Goal: Task Accomplishment & Management: Use online tool/utility

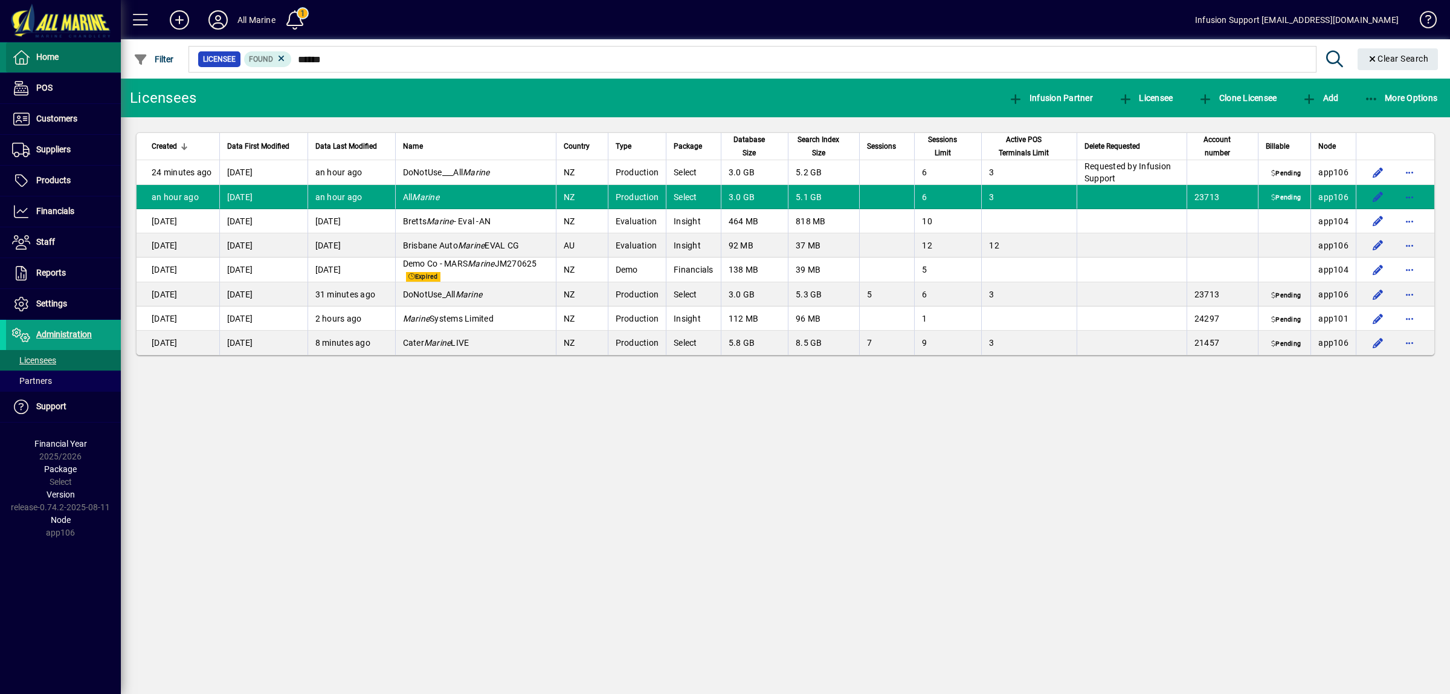
click at [53, 59] on span "Home" at bounding box center [47, 57] width 22 height 10
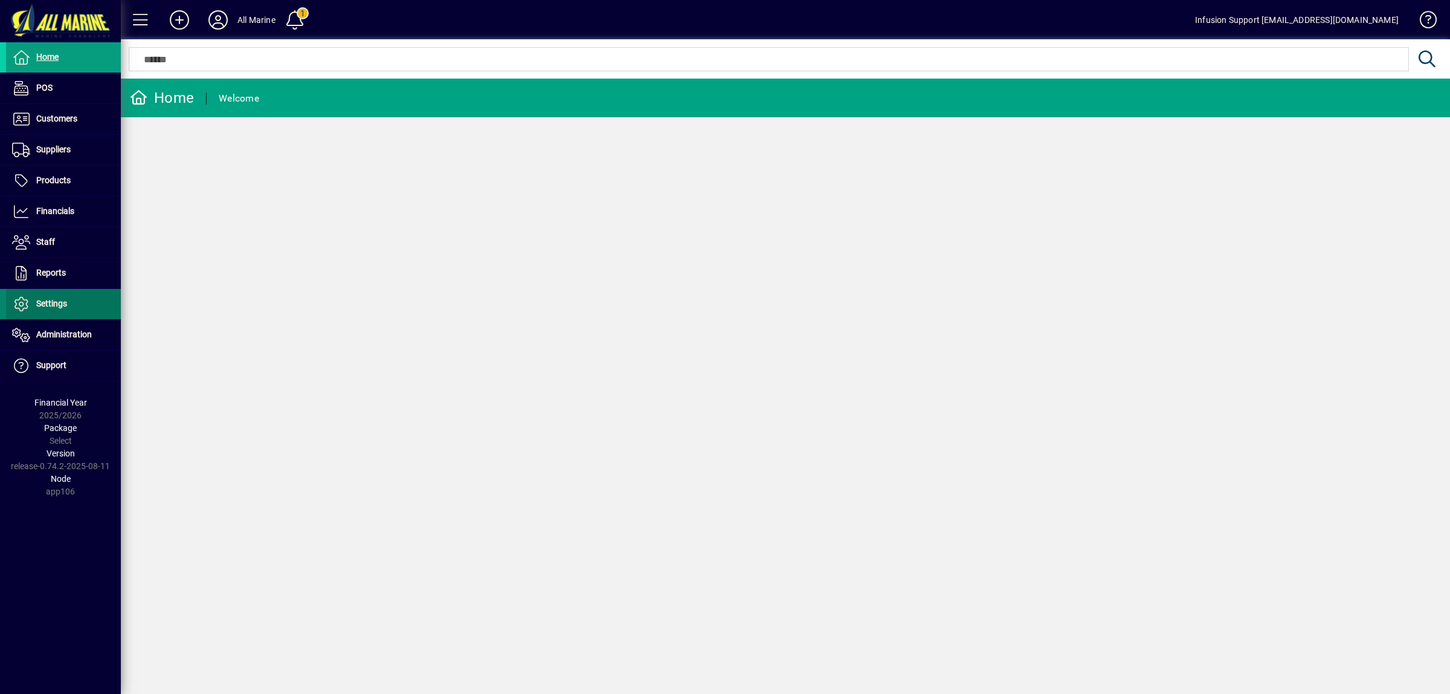
click at [52, 301] on span "Settings" at bounding box center [51, 303] width 31 height 10
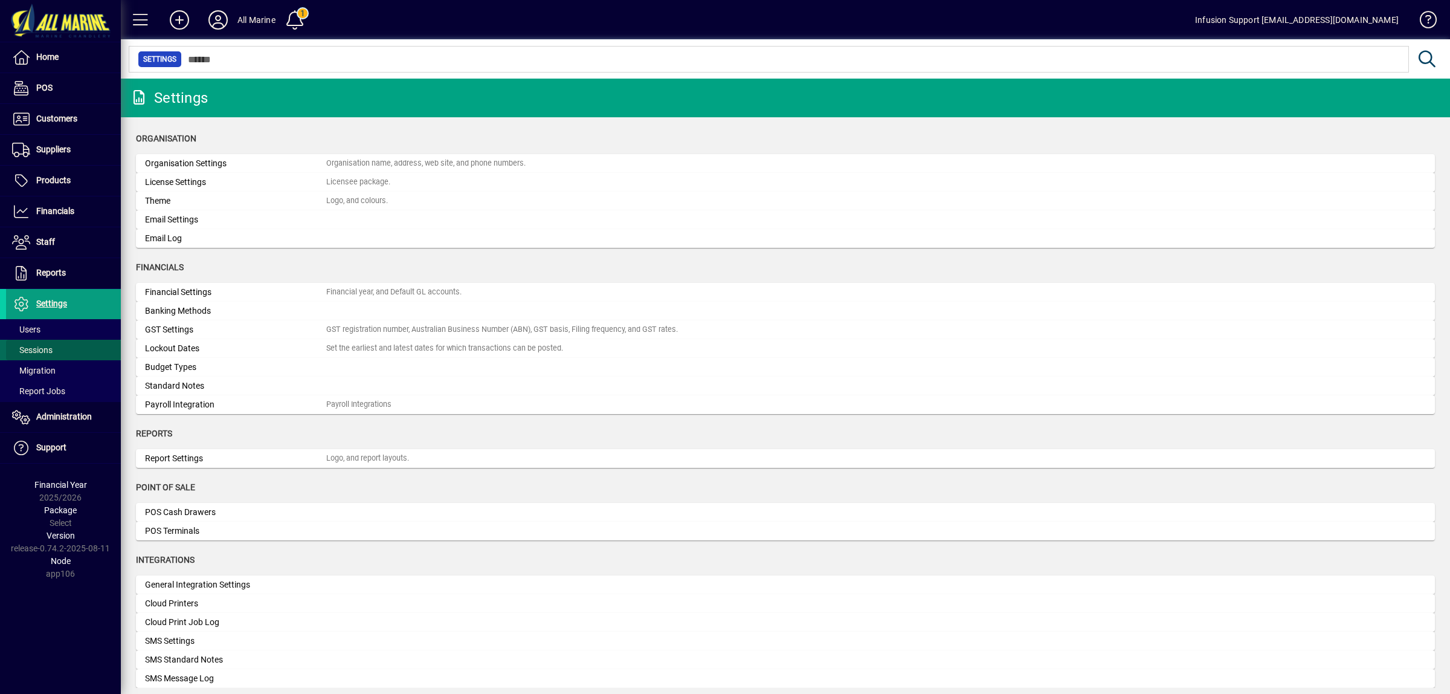
click at [46, 348] on span "Sessions" at bounding box center [32, 350] width 40 height 10
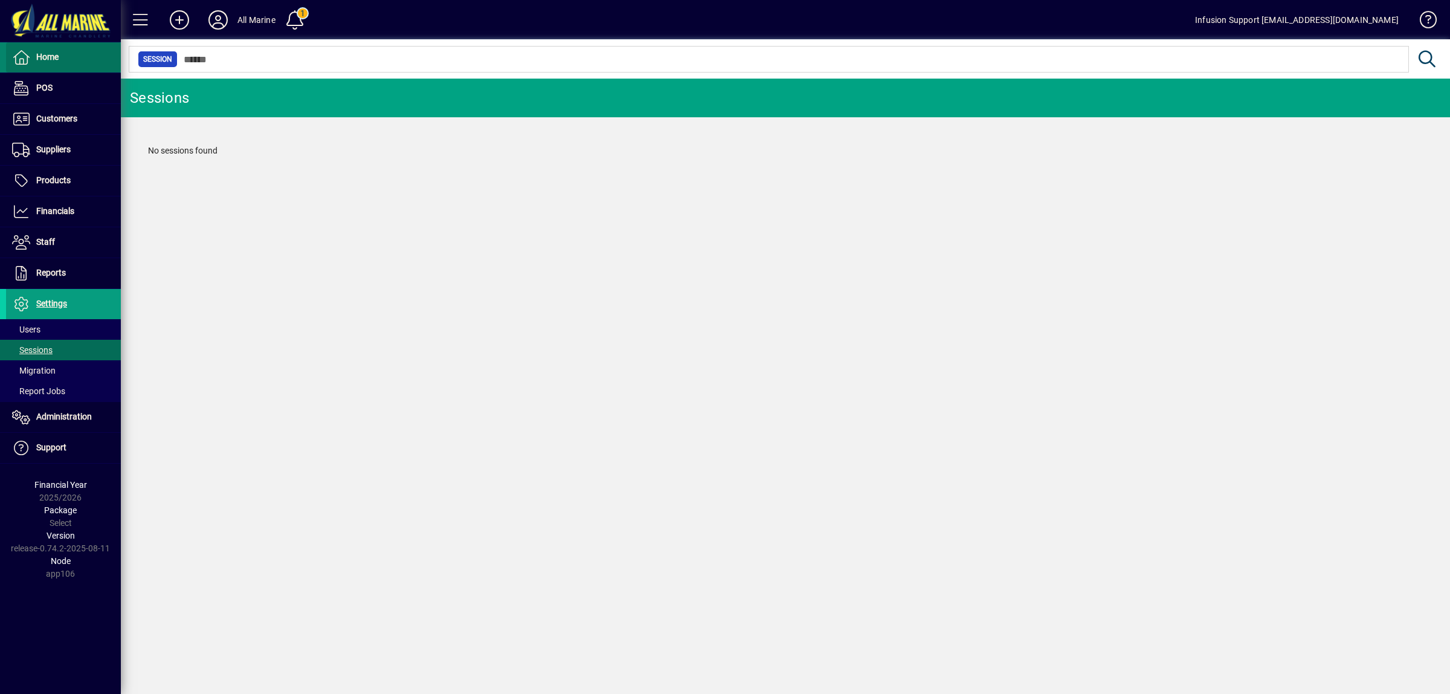
click at [50, 53] on span "Home" at bounding box center [47, 57] width 22 height 10
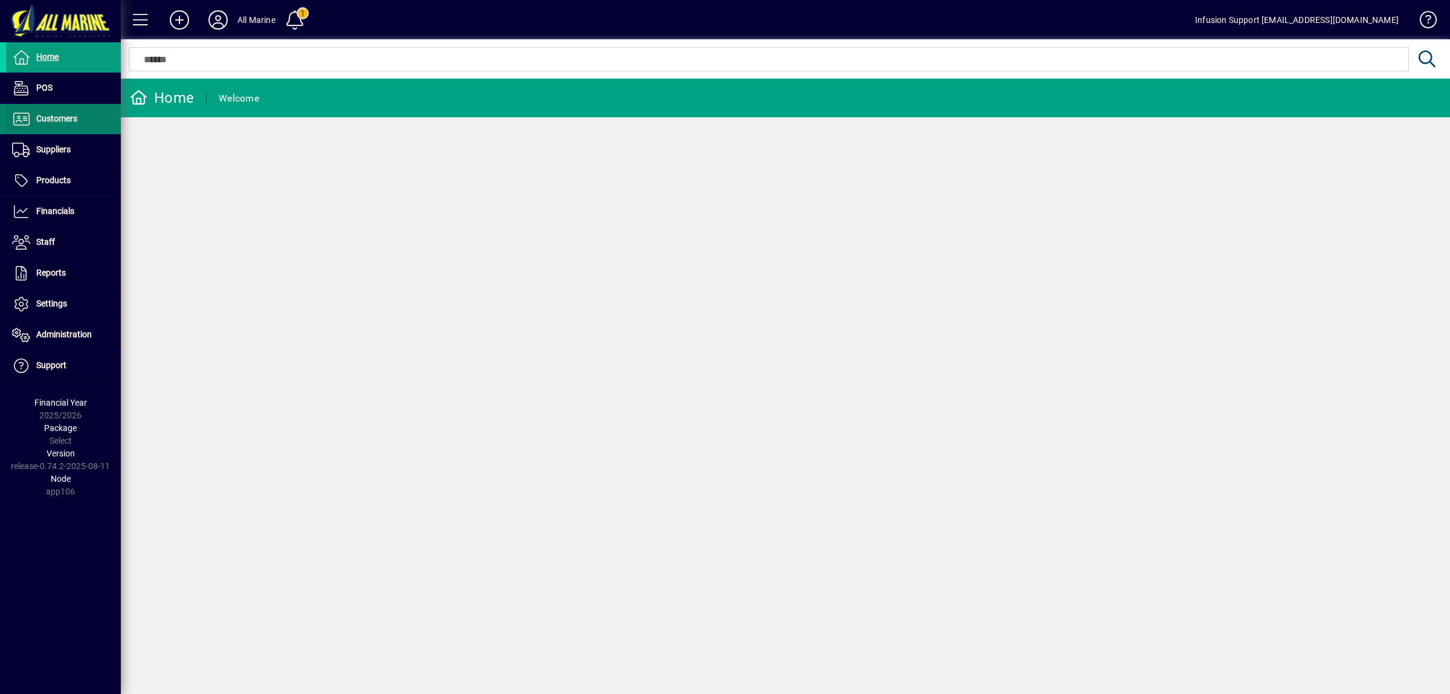
click at [63, 120] on span "Customers" at bounding box center [56, 119] width 41 height 10
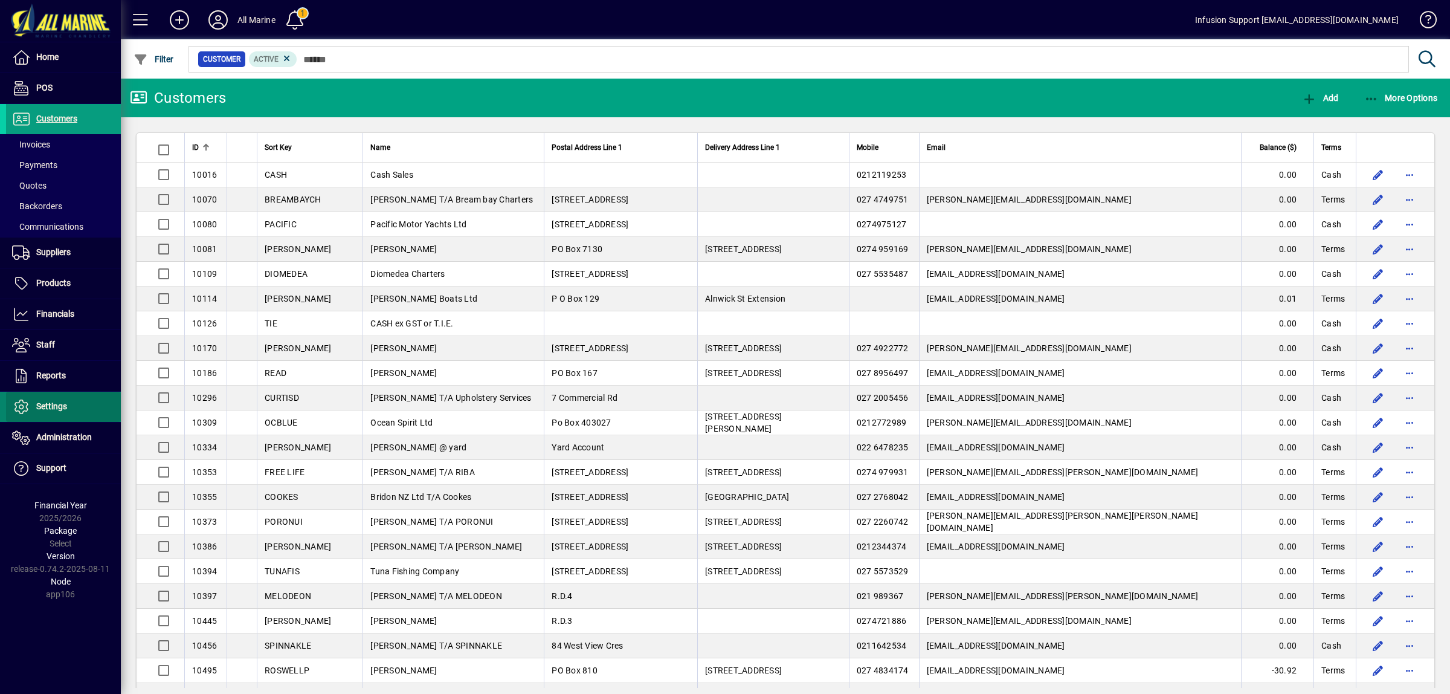
click at [59, 405] on span "Settings" at bounding box center [51, 406] width 31 height 10
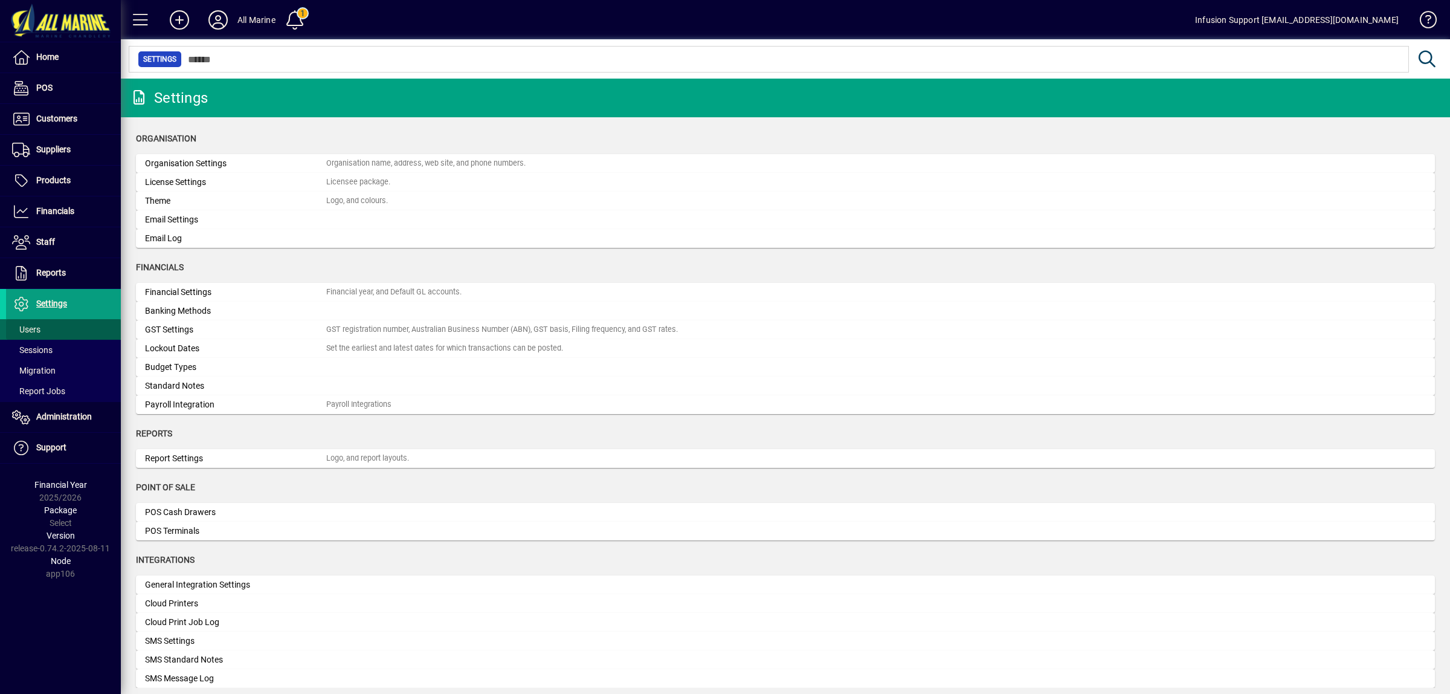
click at [32, 330] on span "Users" at bounding box center [26, 329] width 28 height 10
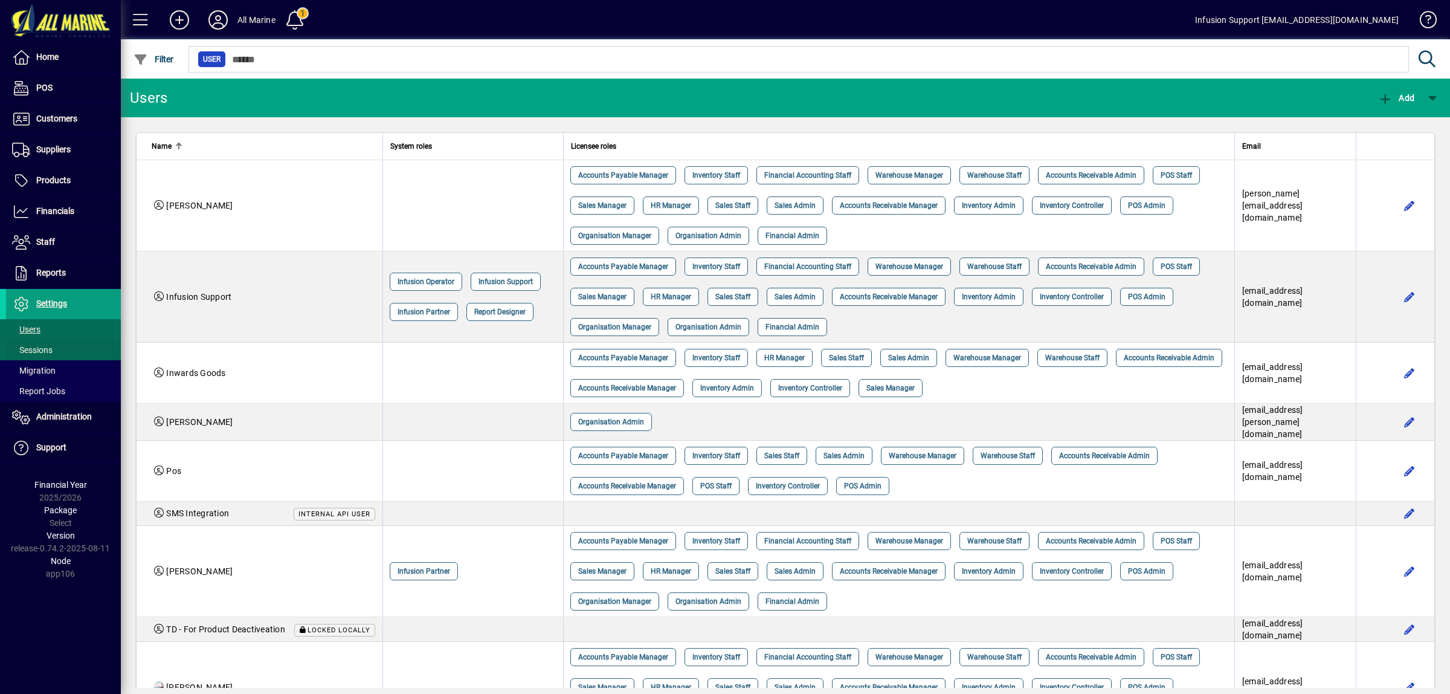
click at [32, 350] on span "Sessions" at bounding box center [32, 350] width 40 height 10
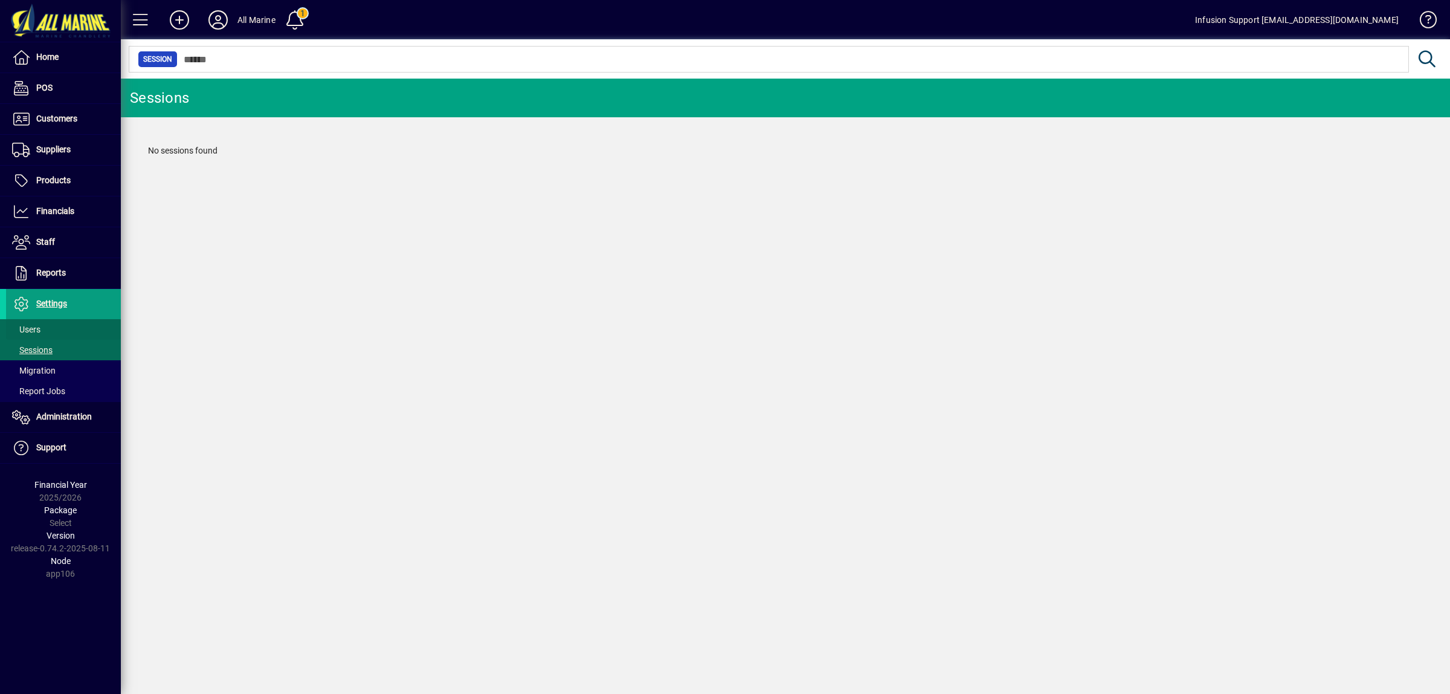
click at [34, 328] on span "Users" at bounding box center [26, 329] width 28 height 10
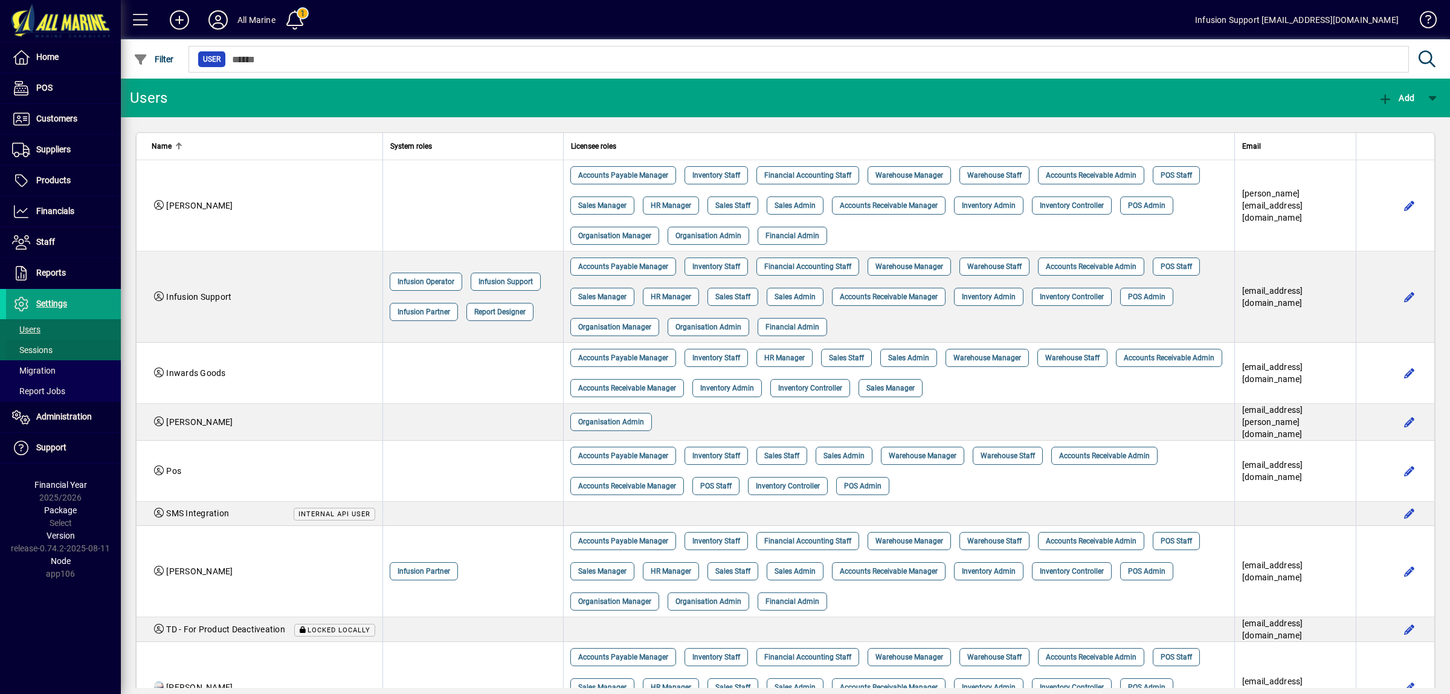
click at [40, 350] on span "Sessions" at bounding box center [32, 350] width 40 height 10
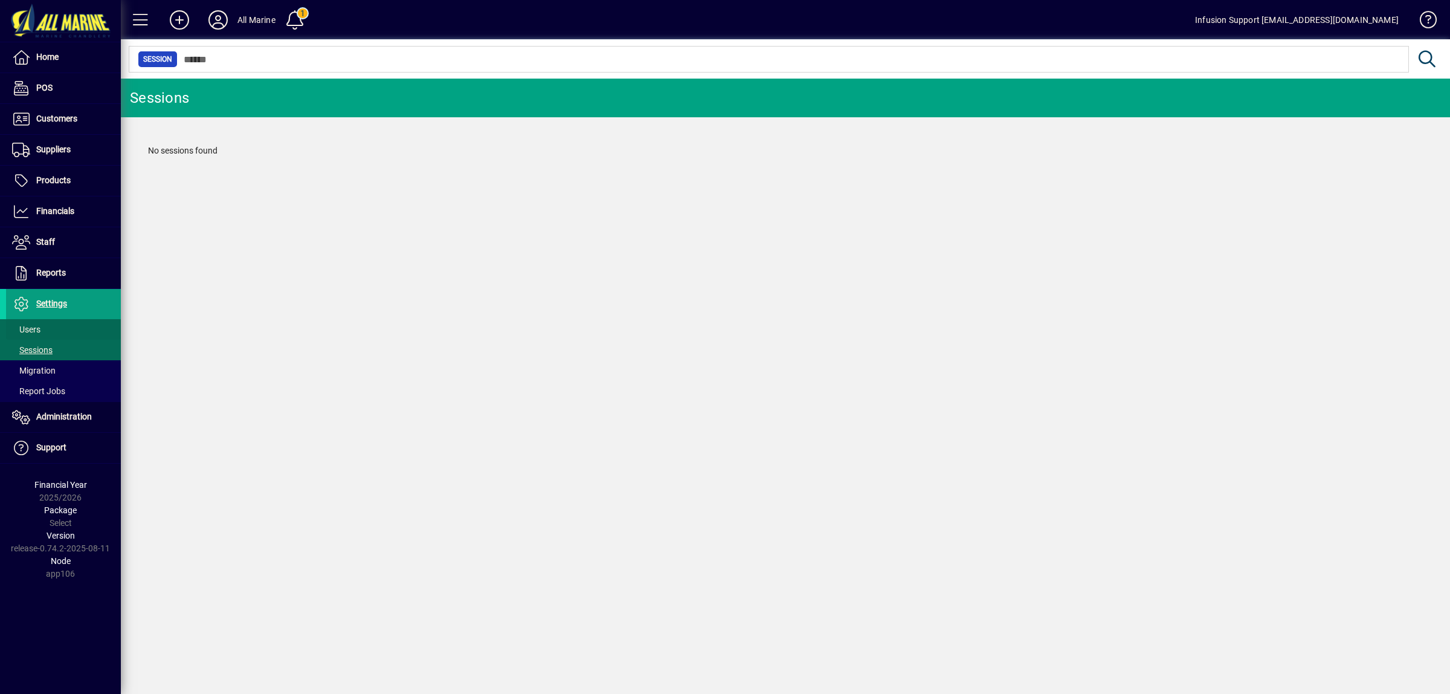
drag, startPoint x: 28, startPoint y: 326, endPoint x: 43, endPoint y: 326, distance: 15.7
click at [28, 326] on span "Users" at bounding box center [26, 329] width 28 height 10
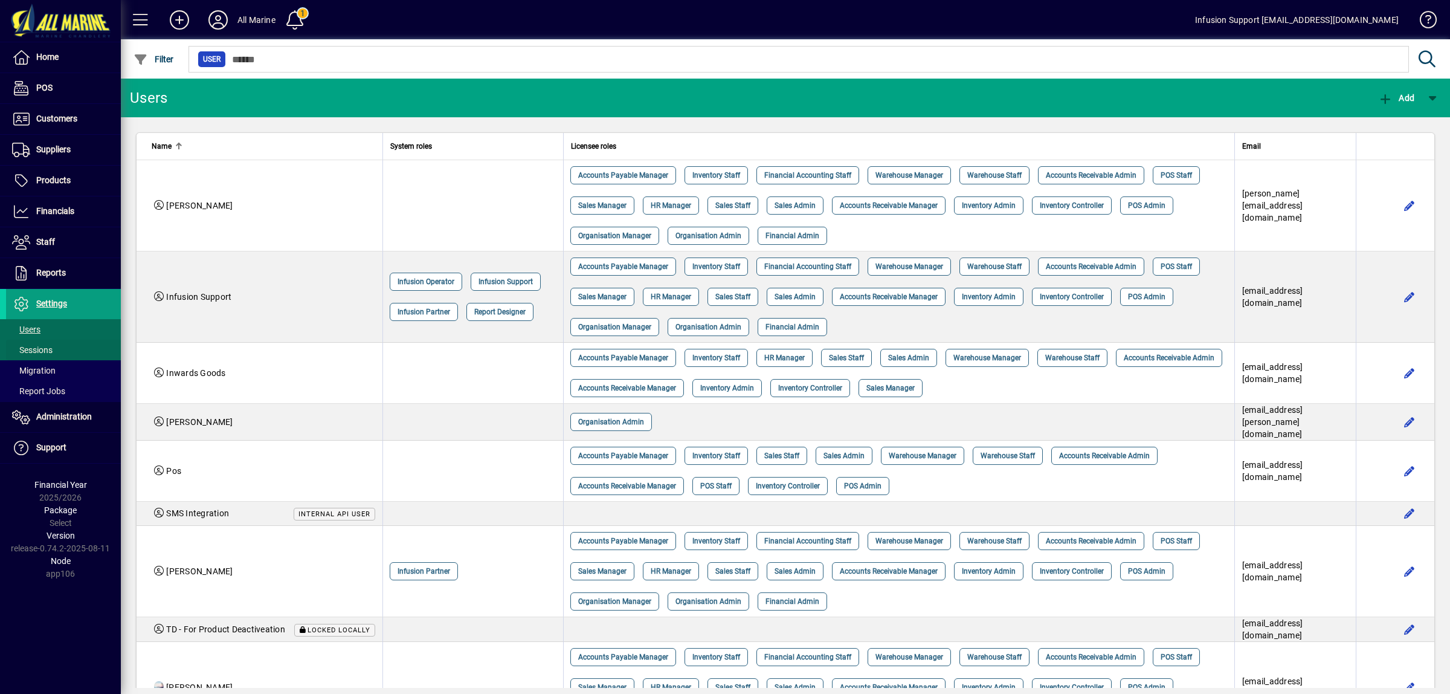
click at [47, 349] on span "Sessions" at bounding box center [32, 350] width 40 height 10
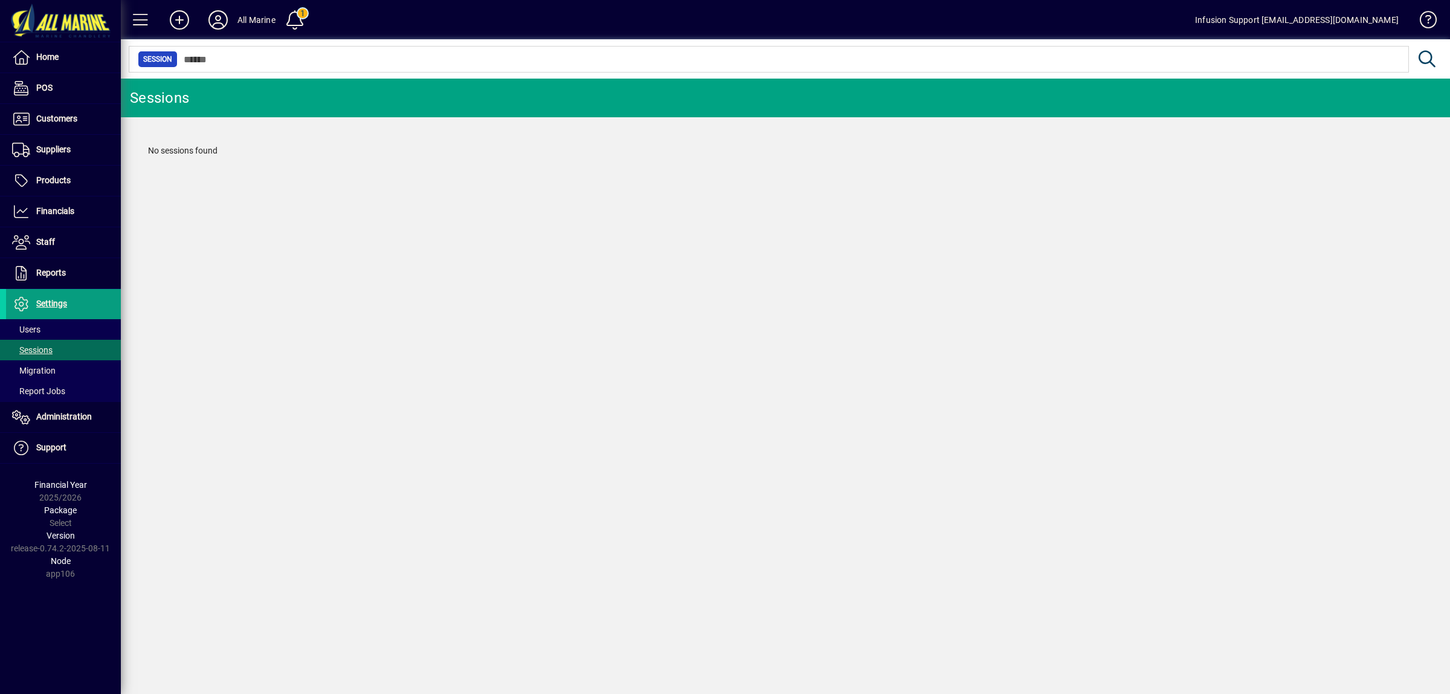
click at [29, 332] on span "Users" at bounding box center [26, 329] width 28 height 10
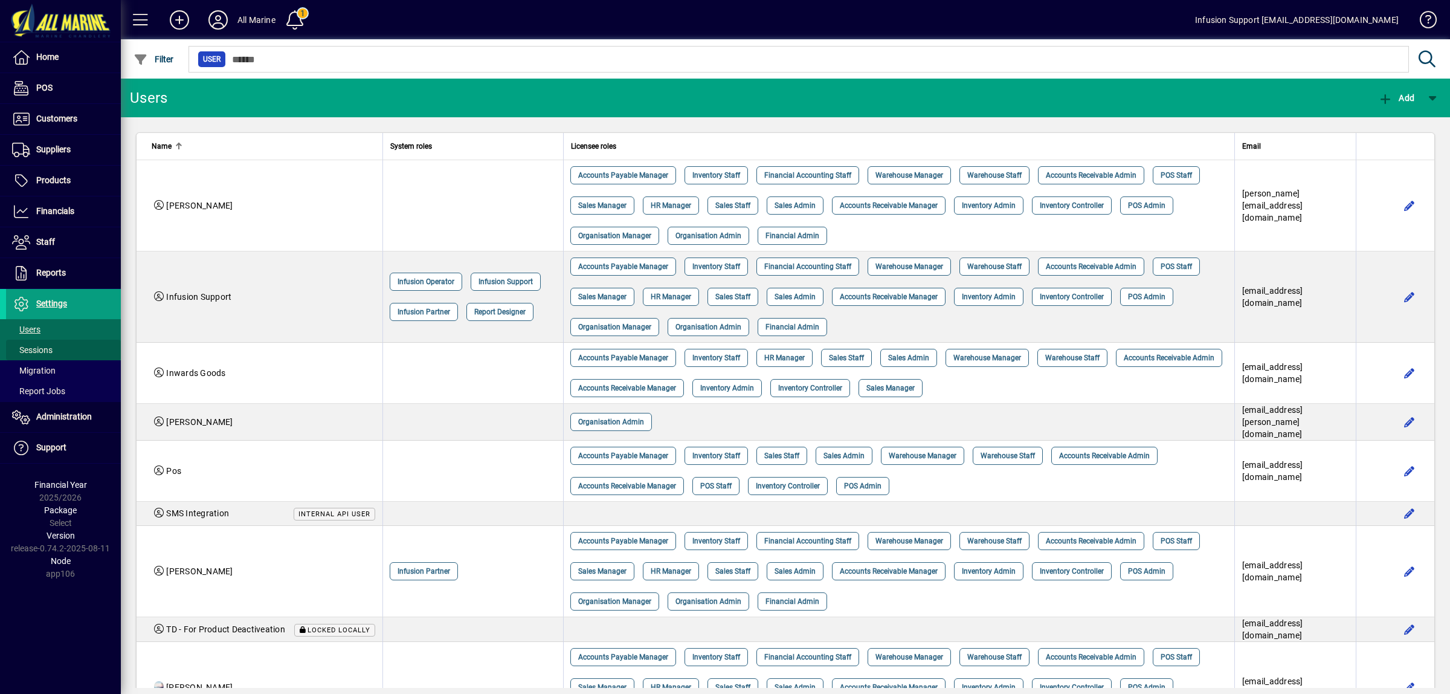
click at [37, 350] on span "Sessions" at bounding box center [32, 350] width 40 height 10
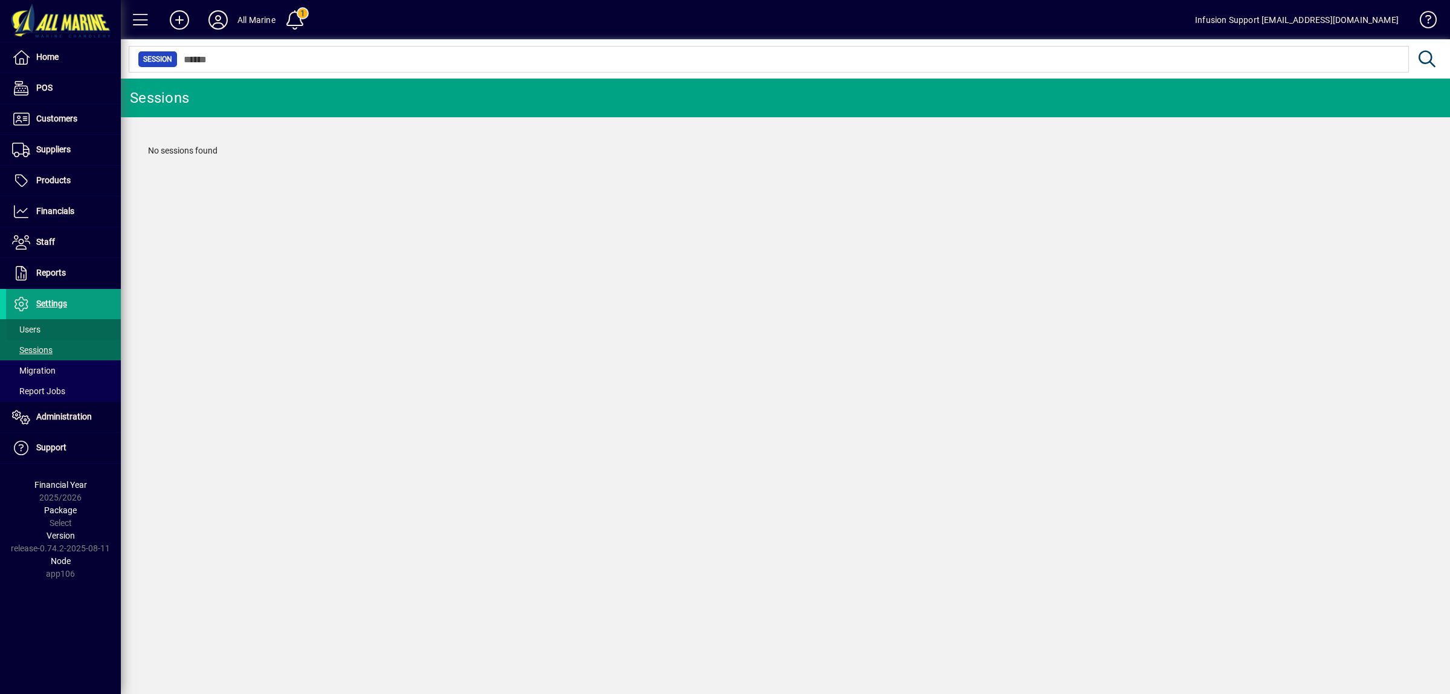
click at [30, 327] on span "Users" at bounding box center [26, 329] width 28 height 10
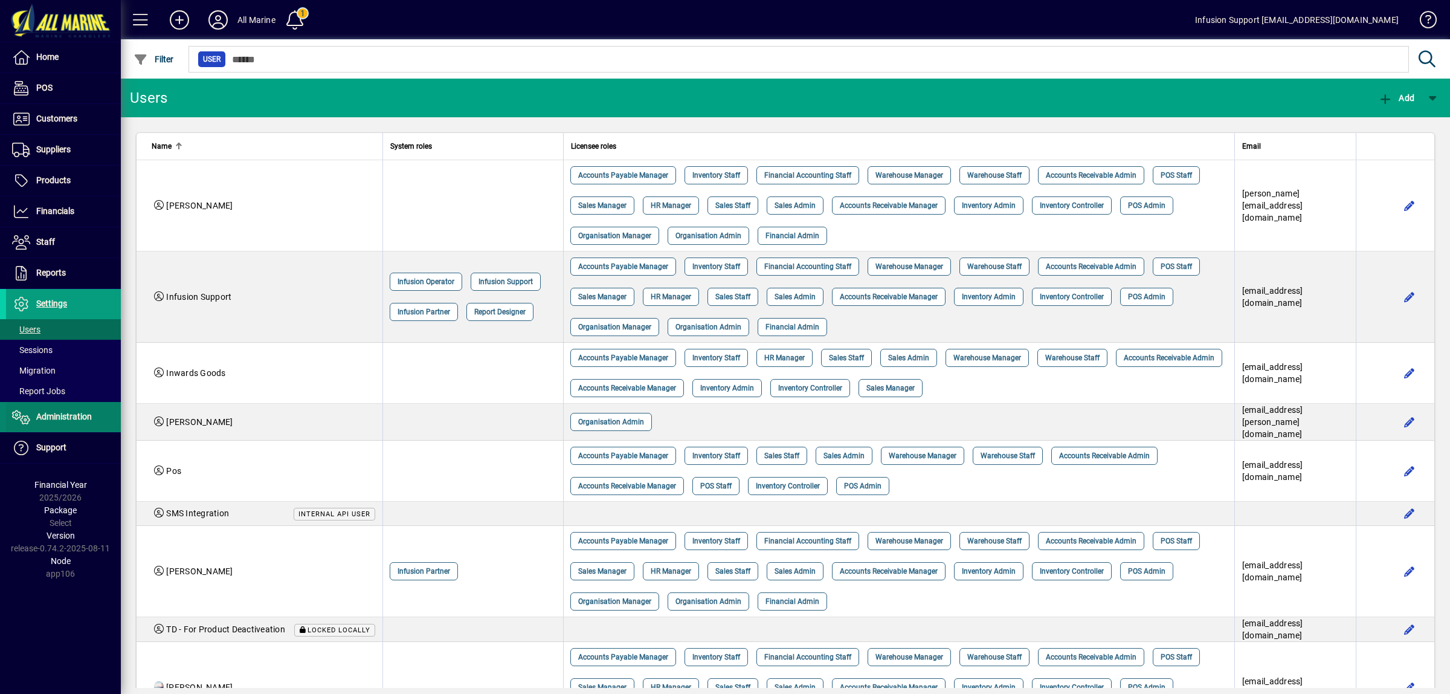
click at [67, 418] on span "Administration" at bounding box center [64, 416] width 56 height 10
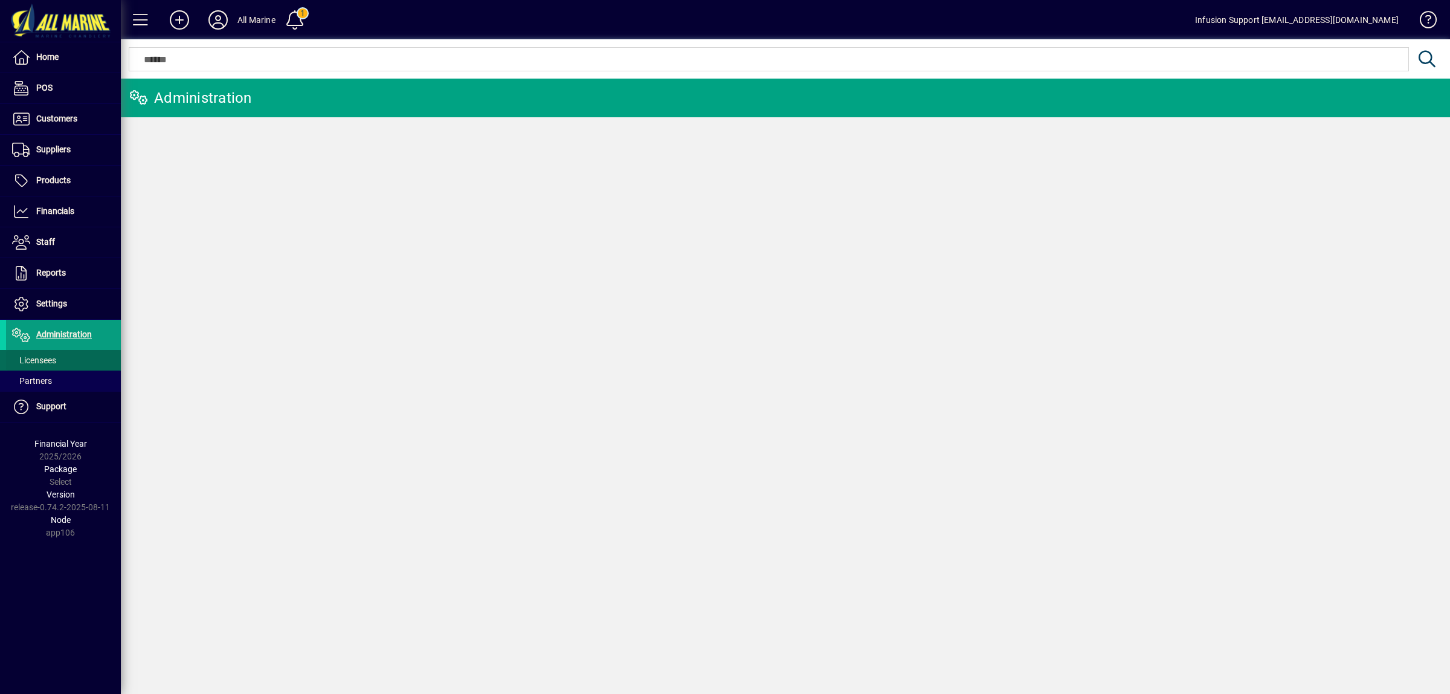
click at [40, 358] on span "Licensees" at bounding box center [34, 360] width 44 height 10
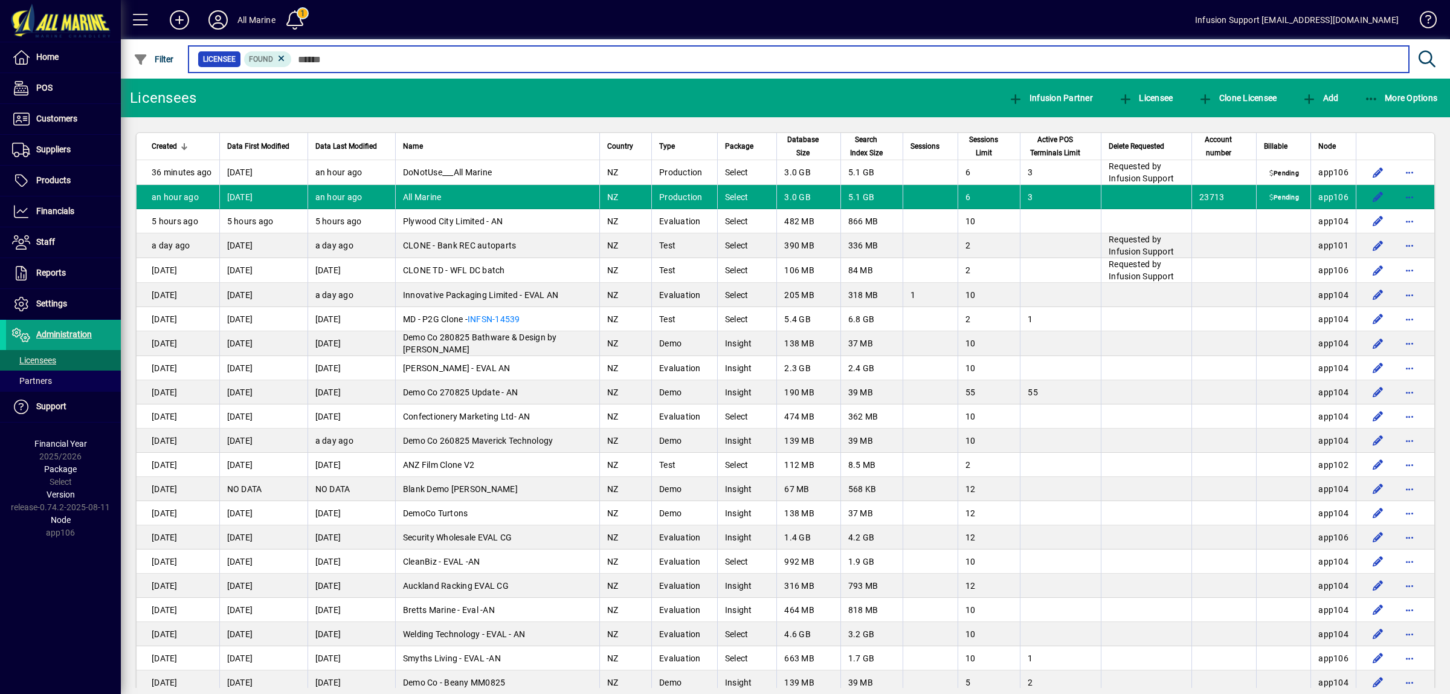
click at [1313, 61] on input "text" at bounding box center [845, 59] width 1107 height 17
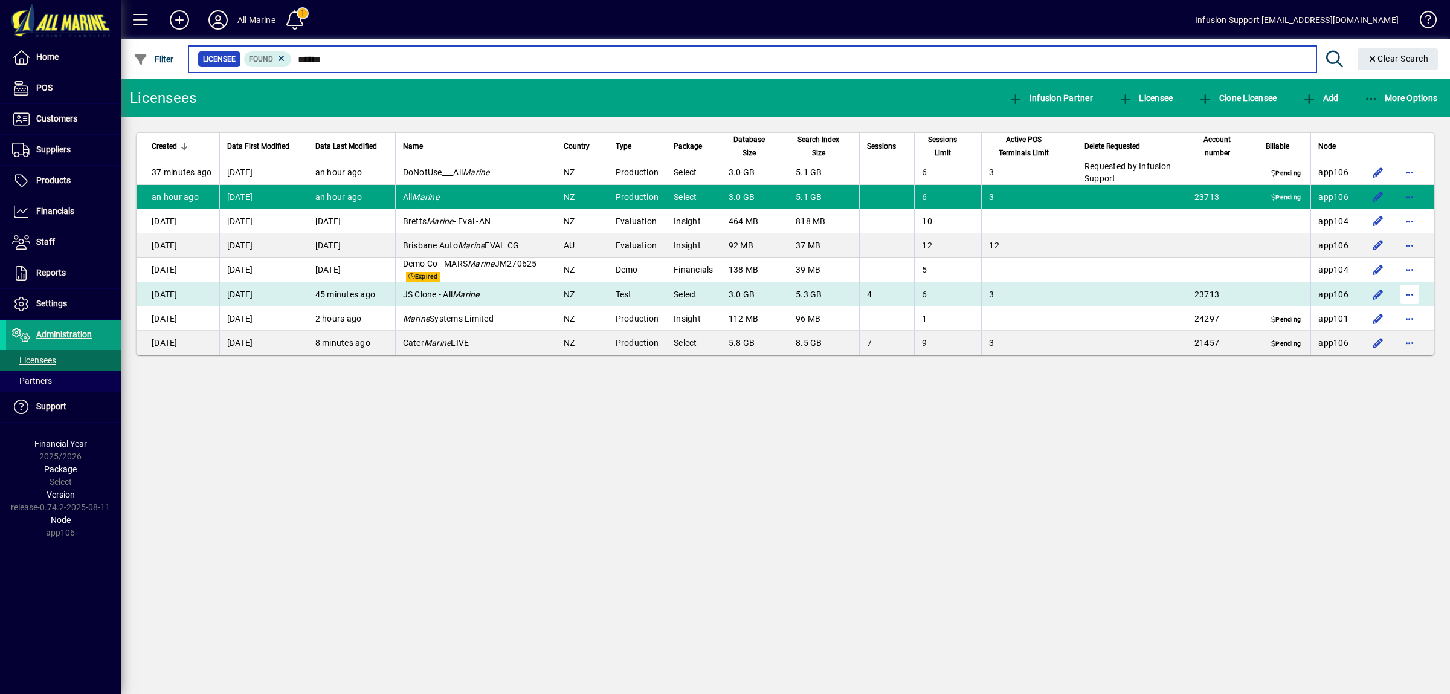
type input "******"
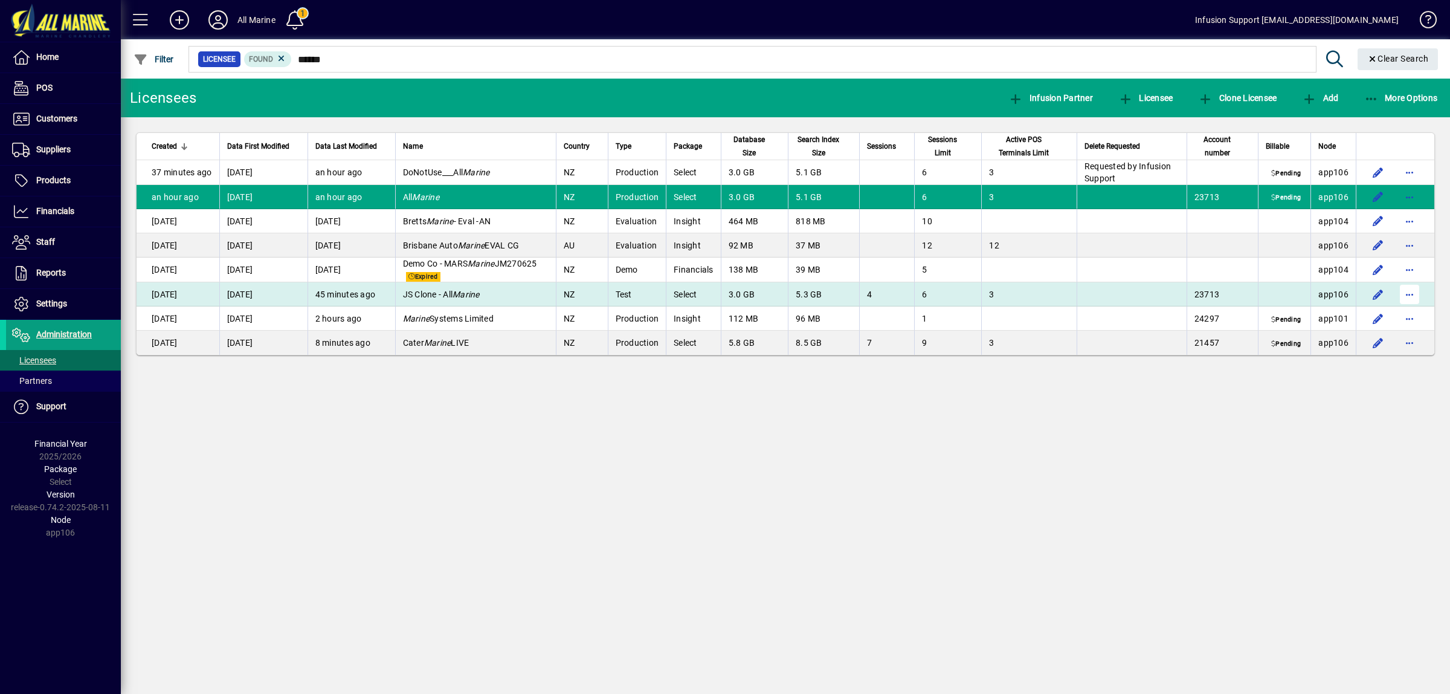
click at [1409, 294] on span "button" at bounding box center [1409, 294] width 29 height 29
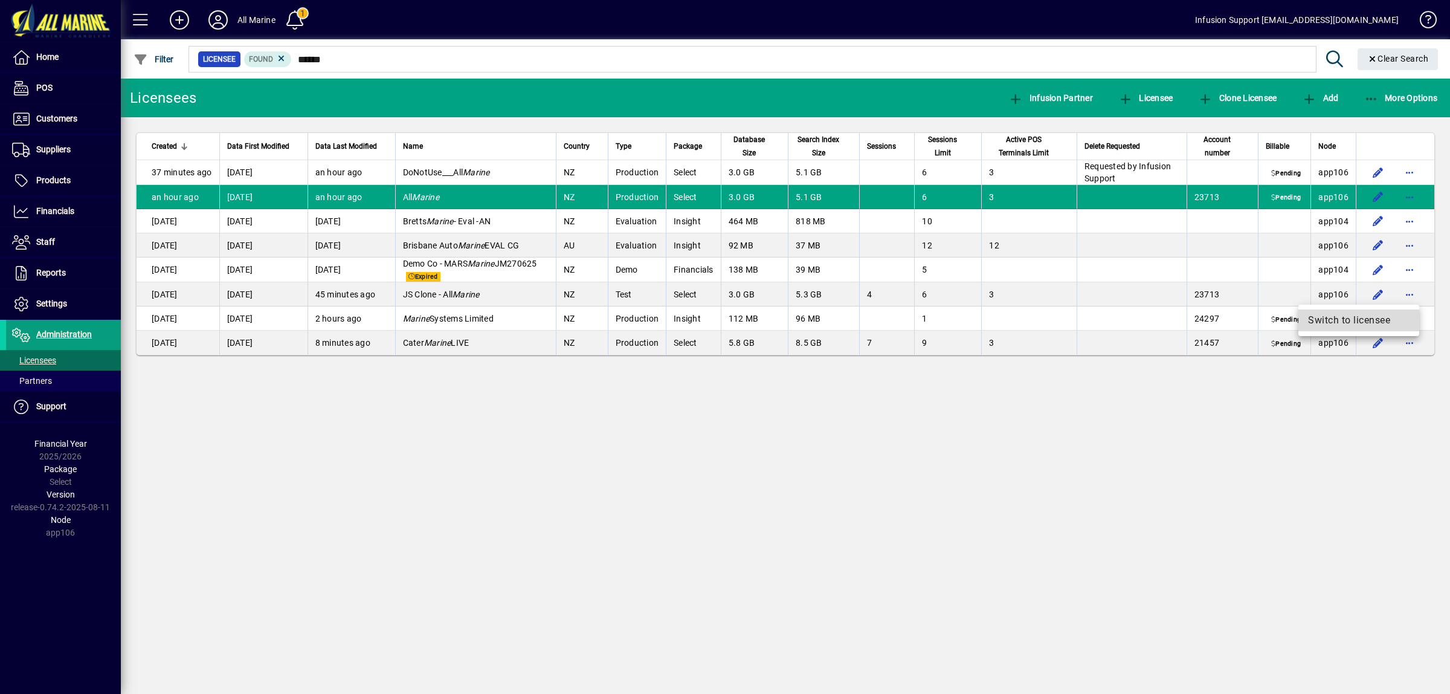
click at [1351, 318] on span "Switch to licensee" at bounding box center [1358, 320] width 101 height 14
